Goal: Task Accomplishment & Management: Manage account settings

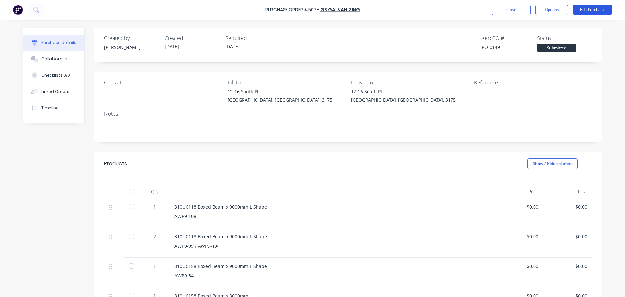
click at [600, 7] on button "Edit Purchase" at bounding box center [592, 10] width 39 height 10
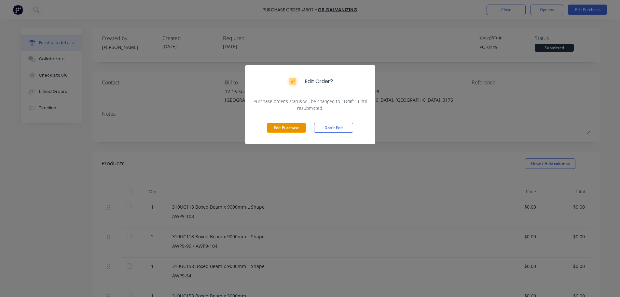
click at [298, 131] on button "Edit Purchase" at bounding box center [286, 128] width 39 height 10
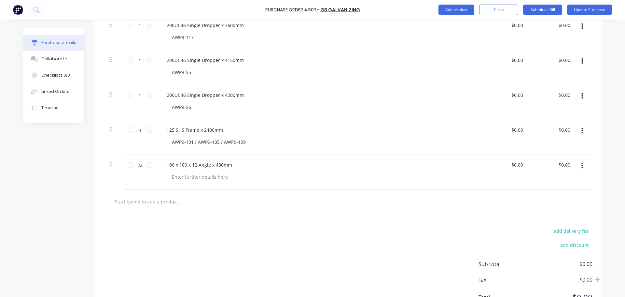
scroll to position [711, 0]
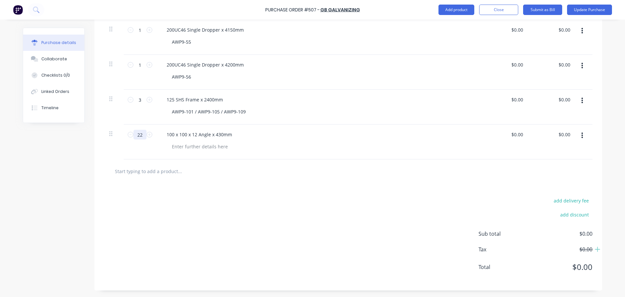
click at [142, 134] on input "22" at bounding box center [139, 135] width 13 height 10
type input "12"
click at [167, 167] on input "text" at bounding box center [180, 170] width 130 height 13
type input "100 x 100 x 12 Angle x 430mm"
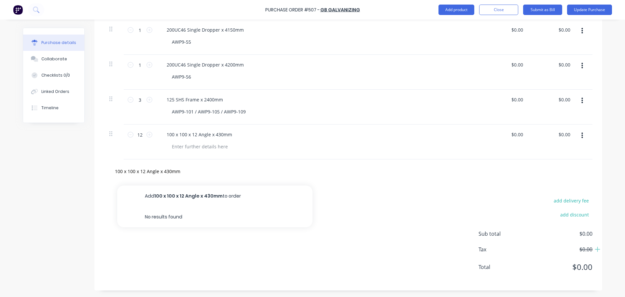
click at [189, 193] on button "Add 100 x 100 x 12 Angle x 430mm to order" at bounding box center [214, 195] width 195 height 21
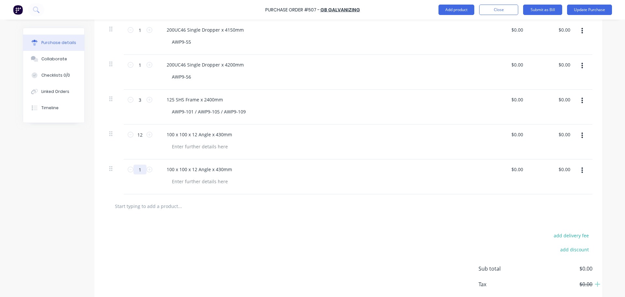
click at [139, 168] on input "1" at bounding box center [139, 169] width 13 height 10
type input "14"
click at [176, 223] on div "add delivery fee add discount Sub total $0.00 Tax $0.00 Total $0.00" at bounding box center [348, 271] width 508 height 107
click at [216, 132] on div "100 x 100 x 12 Angle x 430mm" at bounding box center [199, 134] width 76 height 9
click at [188, 227] on div "add delivery fee add discount Sub total $0.00 Tax $0.00 Total $0.00" at bounding box center [348, 271] width 508 height 107
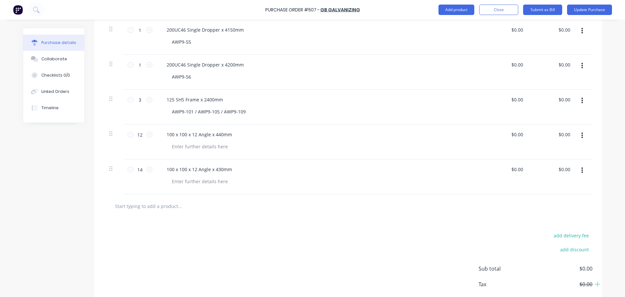
click at [170, 202] on input "text" at bounding box center [180, 205] width 130 height 13
type input "500 x 585 x 32MM Plates"
click at [183, 229] on button "Add 500 x 585 x 32MM Plates to order" at bounding box center [214, 230] width 195 height 21
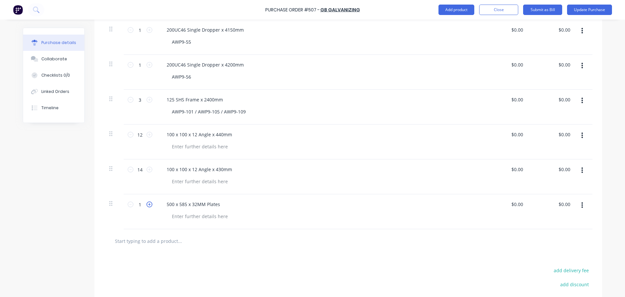
click at [148, 205] on icon at bounding box center [149, 204] width 6 height 6
type input "2"
click at [585, 5] on button "Update Purchase" at bounding box center [589, 10] width 45 height 10
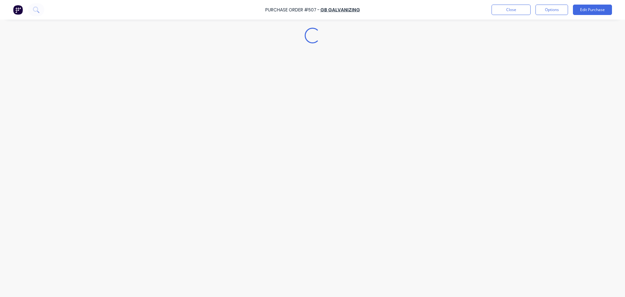
scroll to position [0, 0]
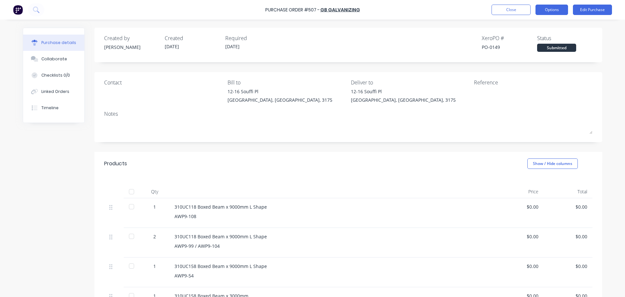
click at [562, 12] on button "Options" at bounding box center [551, 10] width 33 height 10
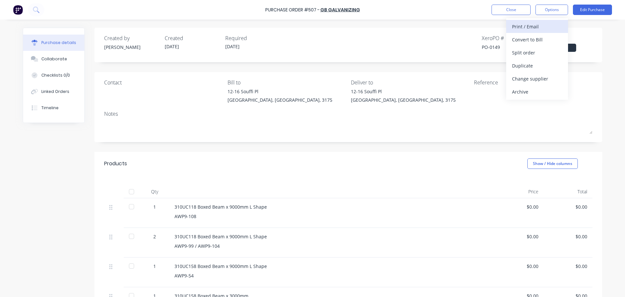
click at [553, 25] on div "Print / Email" at bounding box center [537, 26] width 50 height 9
click at [546, 52] on div "Without pricing" at bounding box center [537, 52] width 50 height 9
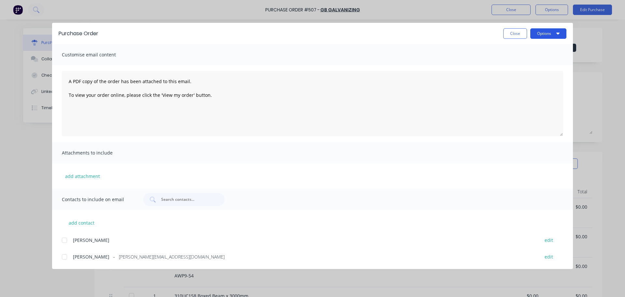
click at [548, 32] on button "Options" at bounding box center [548, 33] width 36 height 10
click at [542, 62] on div "Print" at bounding box center [535, 62] width 50 height 9
